Goal: Navigation & Orientation: Understand site structure

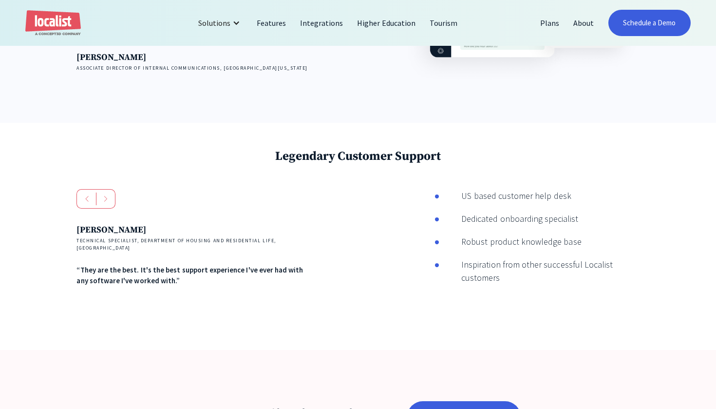
scroll to position [1338, 0]
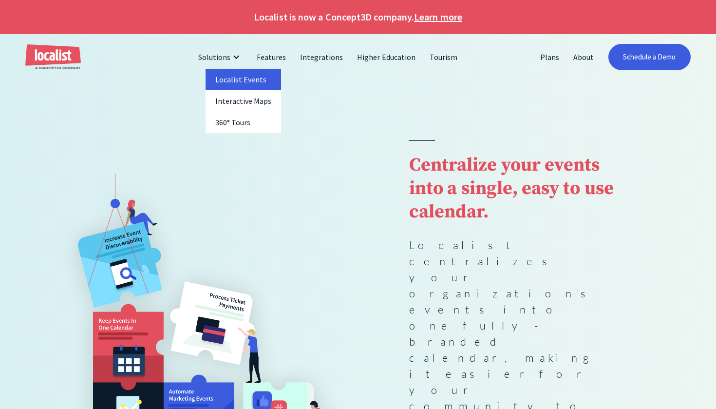
click at [234, 78] on link "Localist Events" at bounding box center [244, 79] width 76 height 21
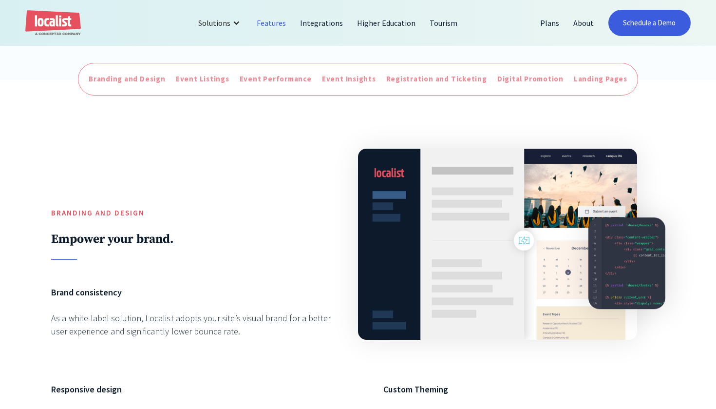
scroll to position [324, 0]
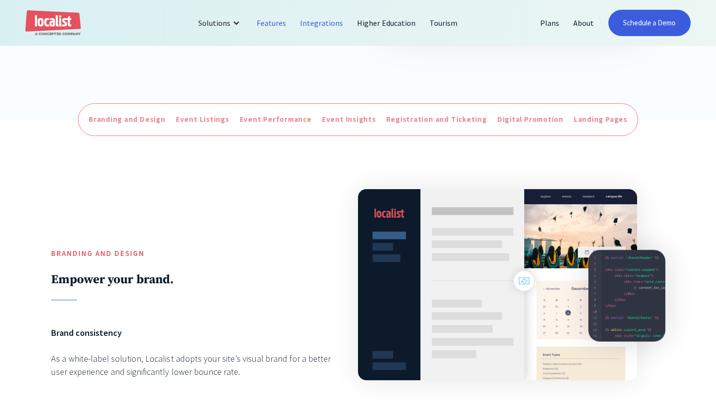
click at [324, 26] on link "Integrations" at bounding box center [321, 22] width 57 height 23
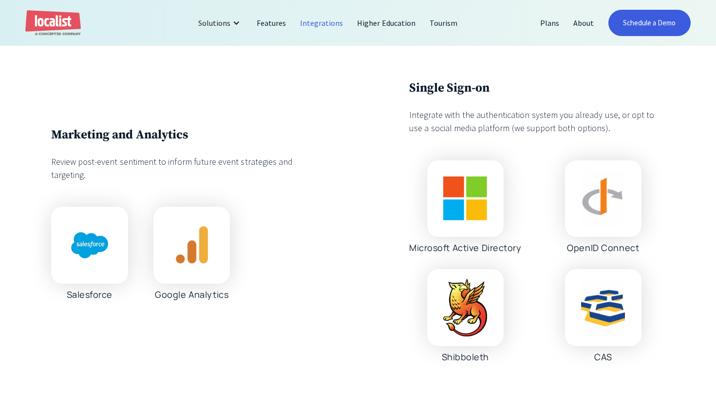
scroll to position [1227, 0]
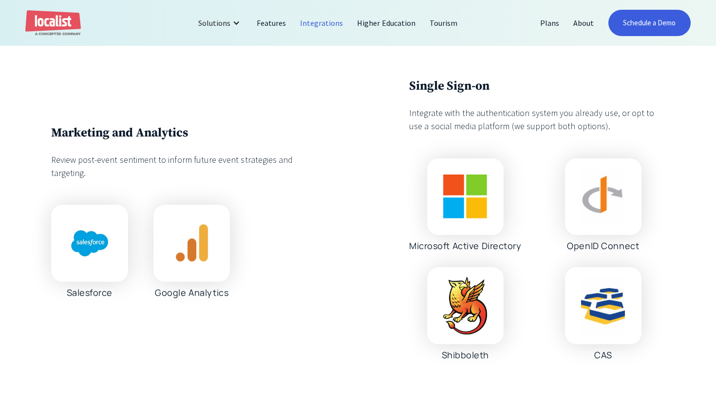
click at [62, 22] on img "home" at bounding box center [53, 23] width 56 height 26
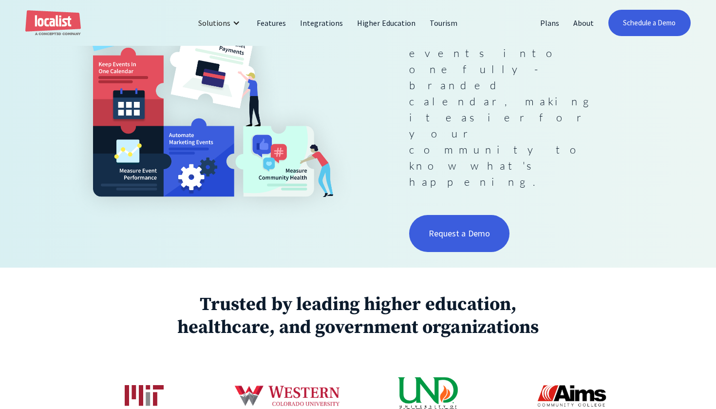
scroll to position [114, 0]
